Goal: Task Accomplishment & Management: Manage account settings

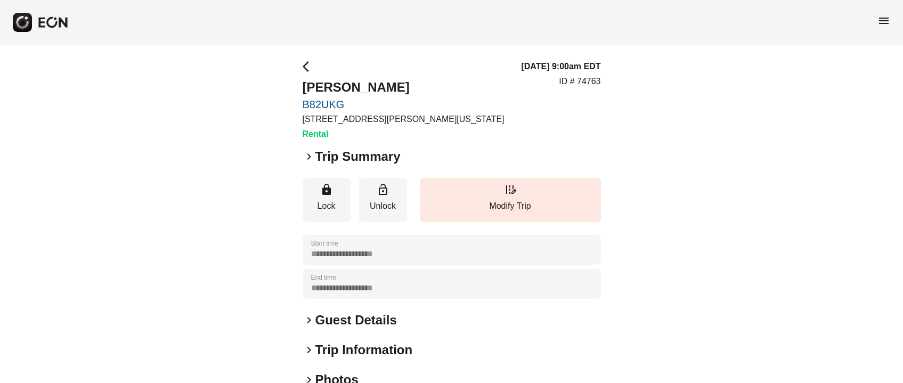
scroll to position [148, 0]
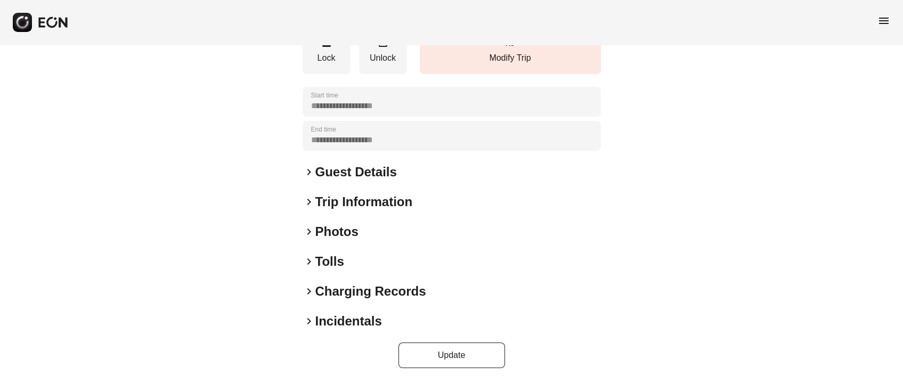
click at [339, 233] on h2 "Photos" at bounding box center [336, 231] width 43 height 17
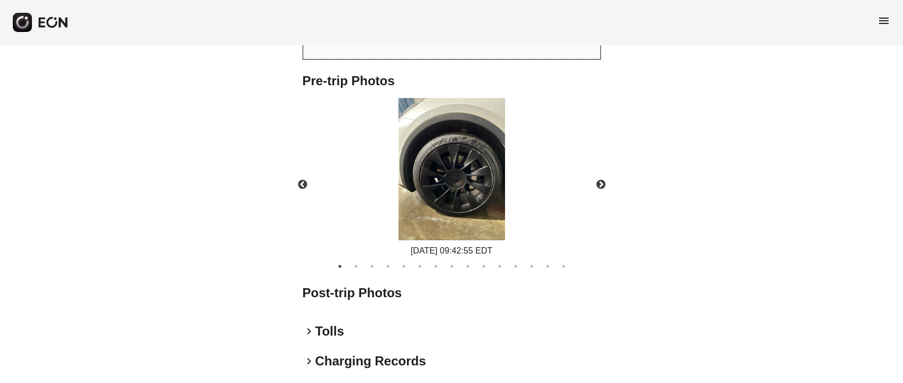
scroll to position [468, 0]
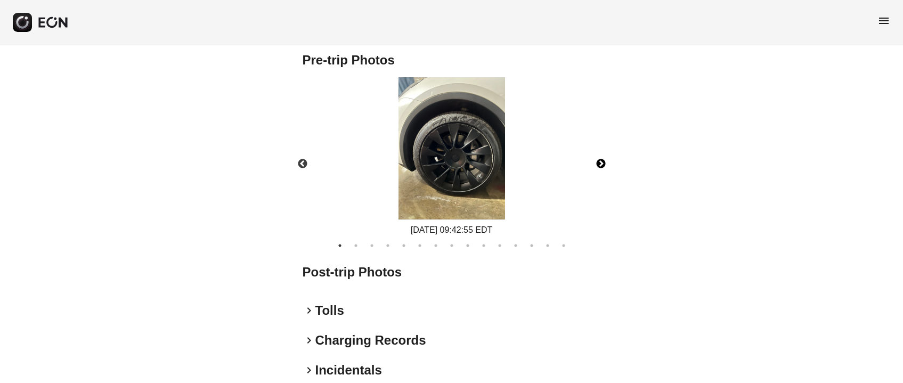
click at [601, 162] on button "Next" at bounding box center [600, 163] width 37 height 37
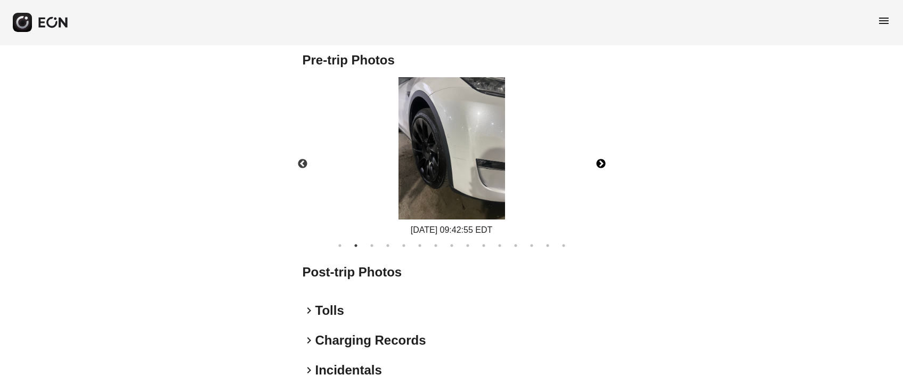
click at [601, 163] on button "Next" at bounding box center [600, 163] width 37 height 37
click at [599, 162] on button "Next" at bounding box center [600, 163] width 37 height 37
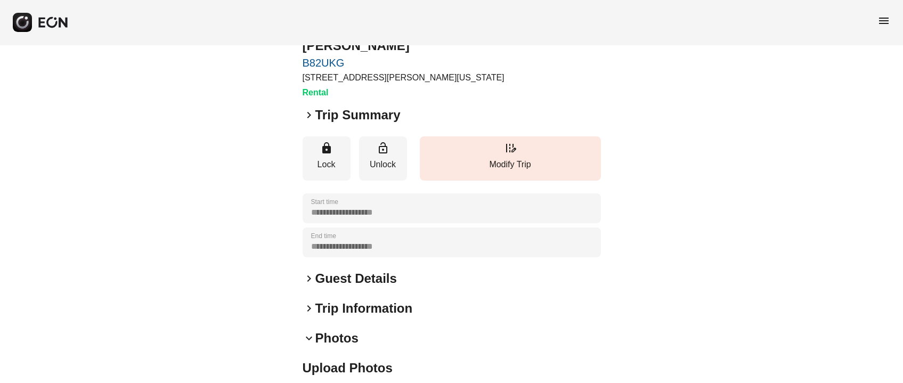
scroll to position [0, 0]
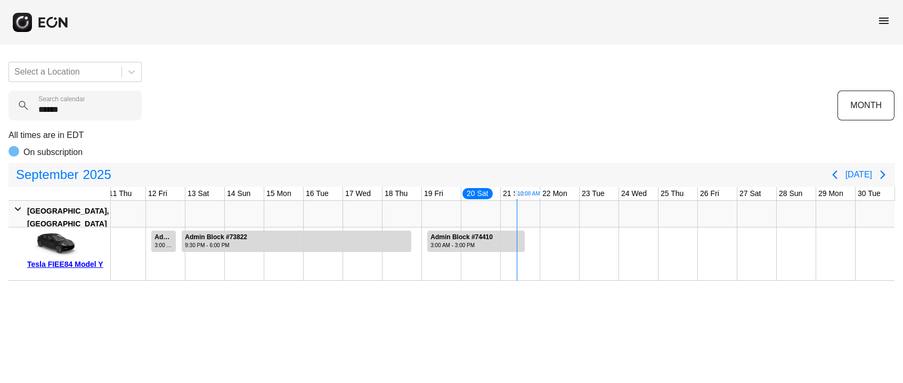
scroll to position [0, 296]
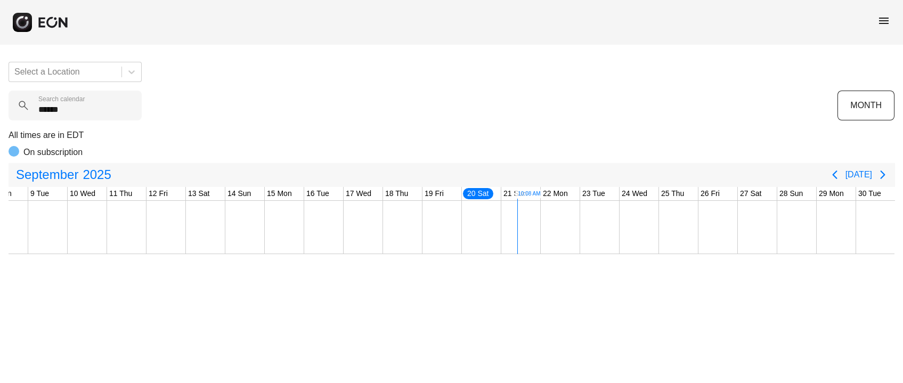
type calendar "******"
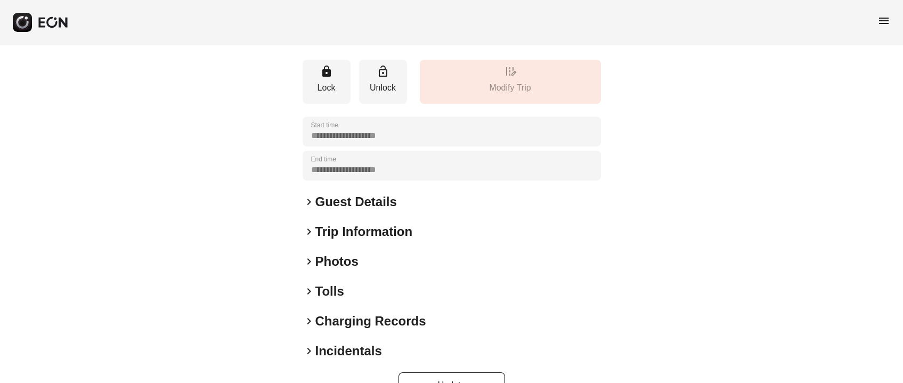
scroll to position [148, 0]
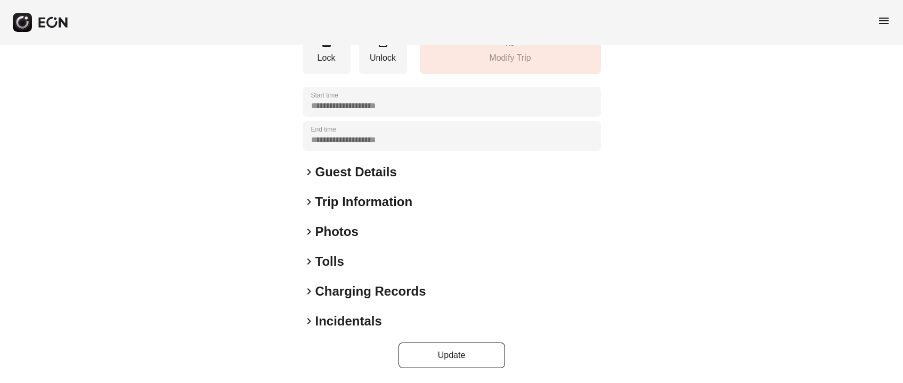
click at [356, 316] on h2 "Incidentals" at bounding box center [348, 321] width 67 height 17
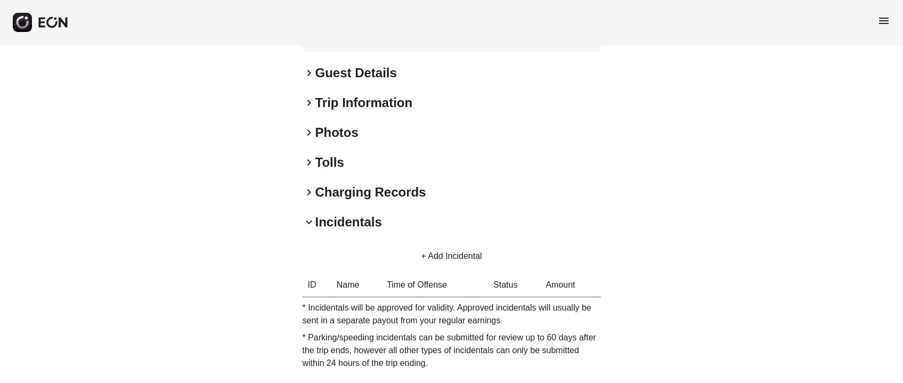
scroll to position [291, 0]
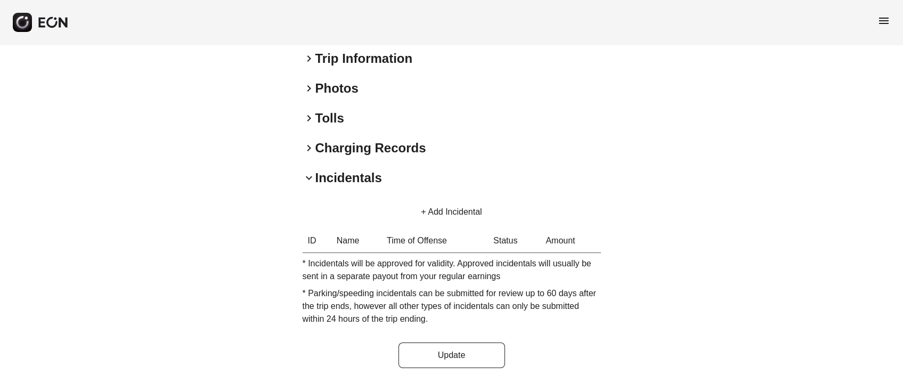
click at [431, 202] on button "+ Add Incidental" at bounding box center [451, 212] width 86 height 26
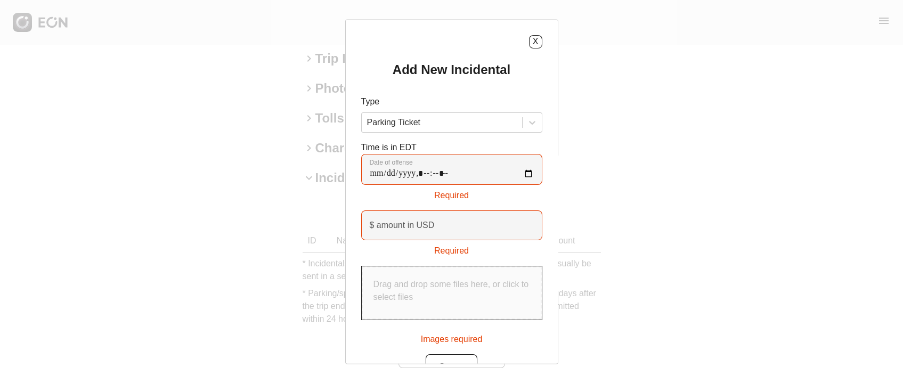
click at [394, 108] on div "Type Parking Ticket" at bounding box center [451, 113] width 181 height 37
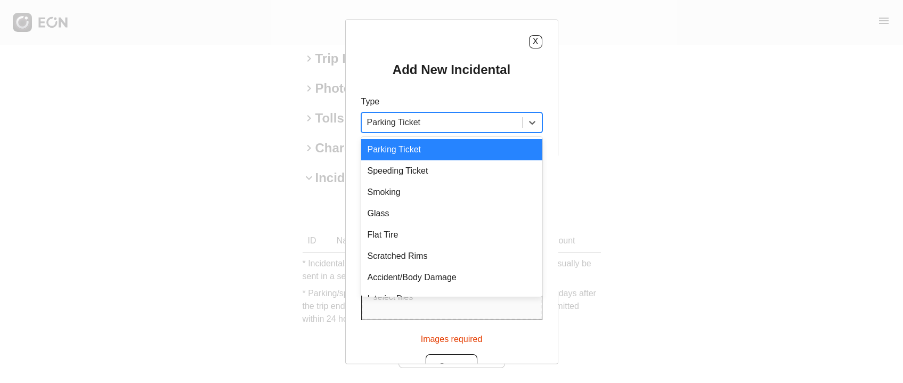
click at [396, 127] on div at bounding box center [442, 122] width 150 height 15
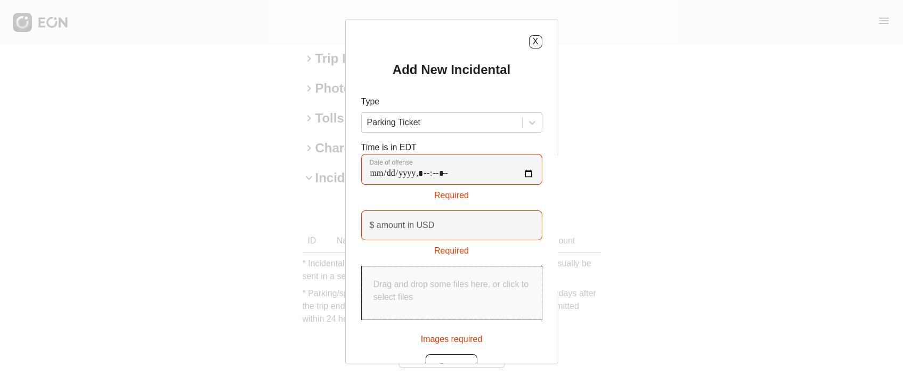
click at [459, 70] on h2 "Add New Incidental" at bounding box center [452, 69] width 118 height 17
click at [532, 39] on button "X" at bounding box center [535, 41] width 13 height 13
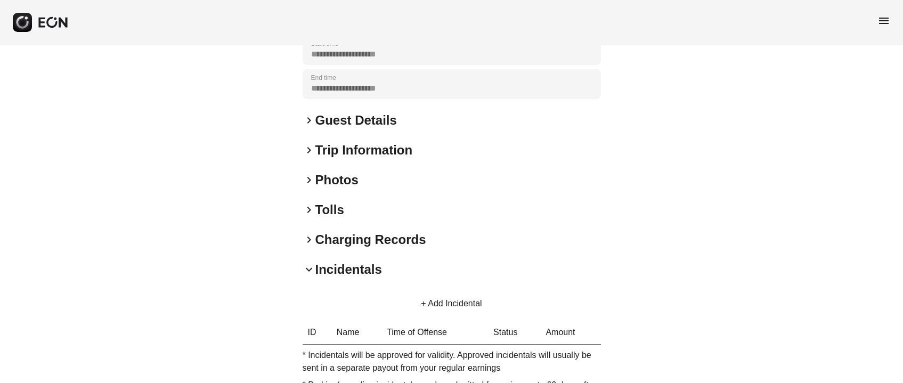
scroll to position [0, 0]
